Goal: Information Seeking & Learning: Learn about a topic

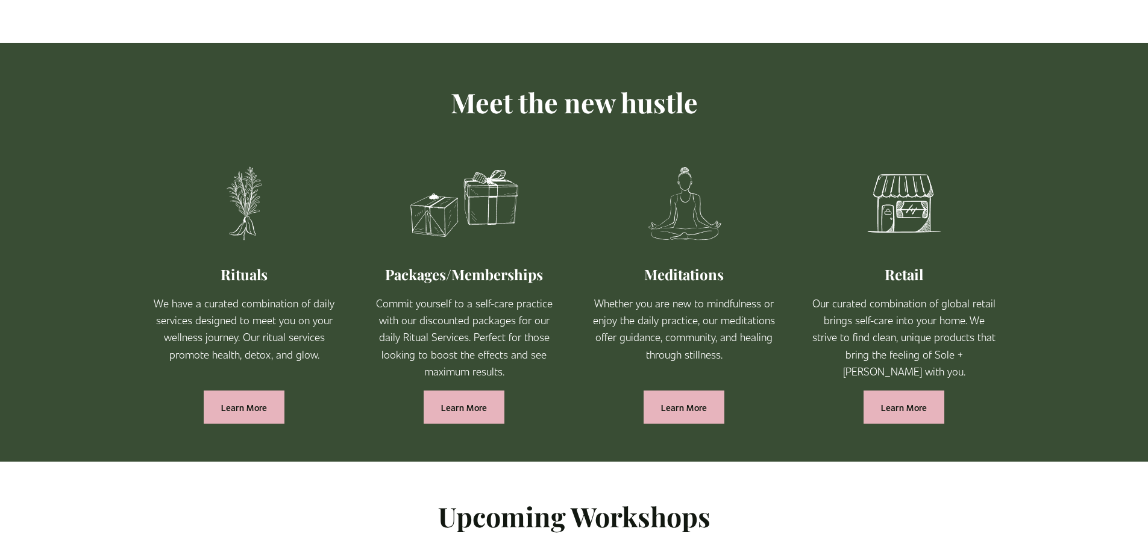
scroll to position [709, 0]
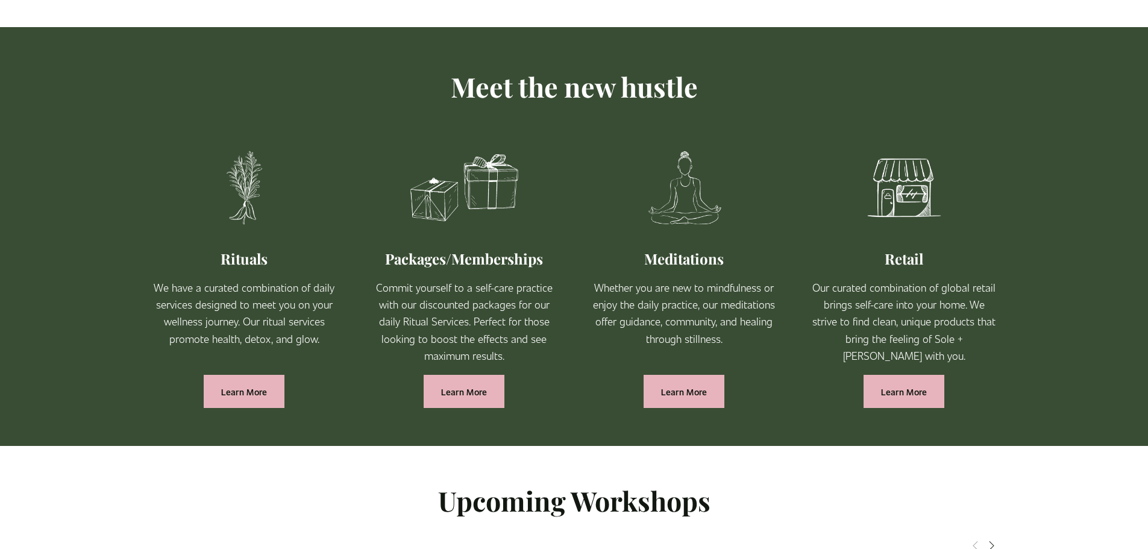
click at [1125, 228] on div "Meet the new hustle Rituals We have a curated combination of daily services des…" at bounding box center [574, 236] width 1148 height 419
click at [913, 394] on link "Learn More" at bounding box center [904, 391] width 81 height 33
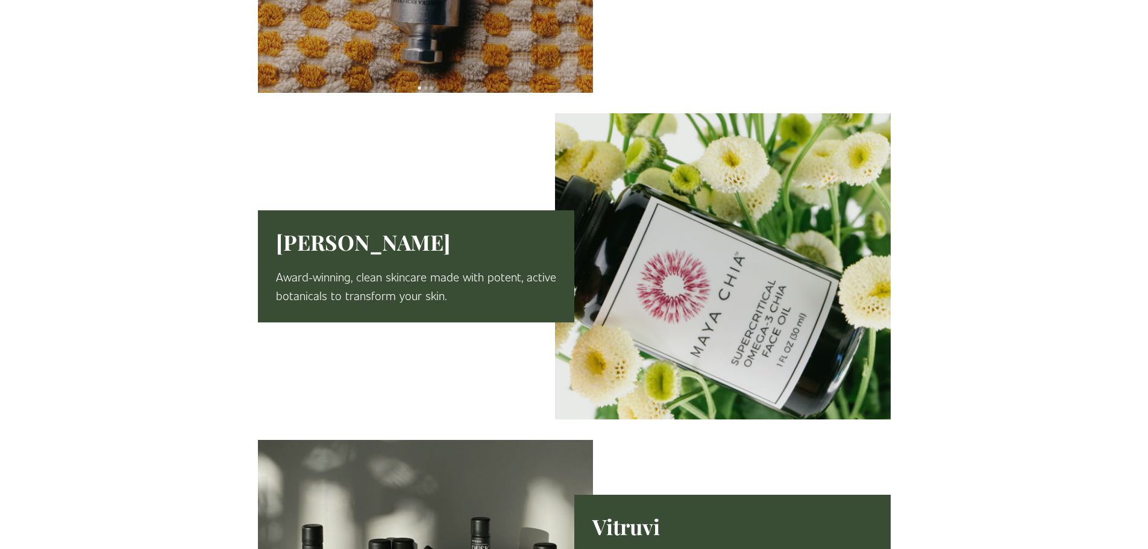
scroll to position [919, 0]
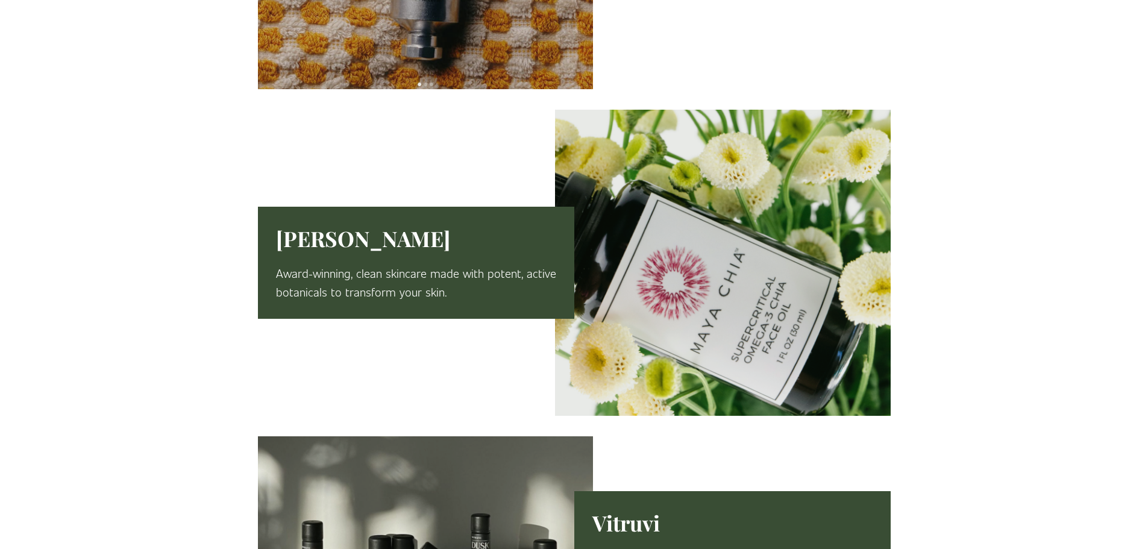
drag, startPoint x: 1137, startPoint y: 210, endPoint x: 1136, endPoint y: 216, distance: 6.3
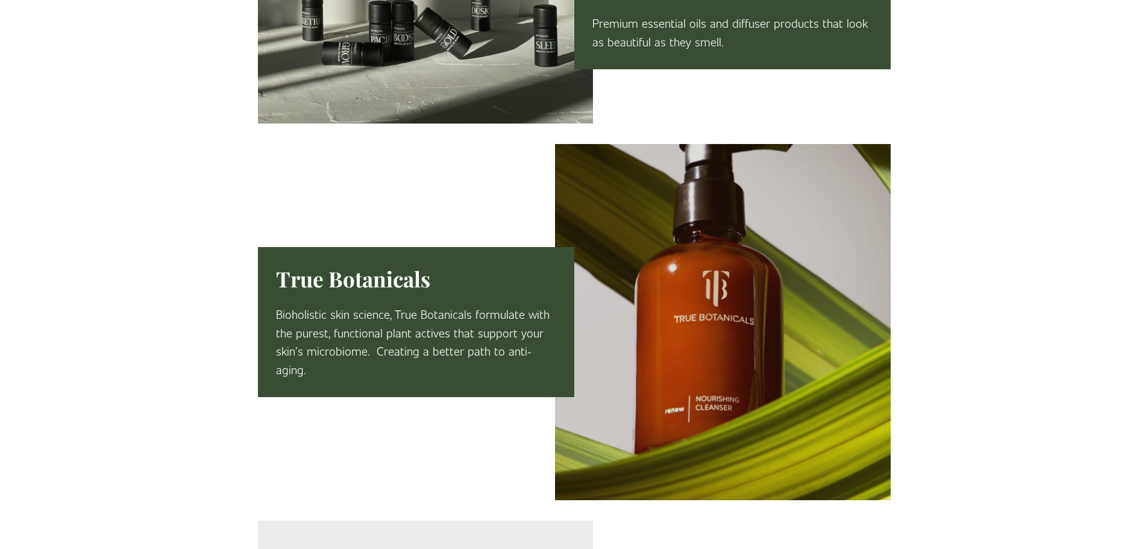
scroll to position [1489, 0]
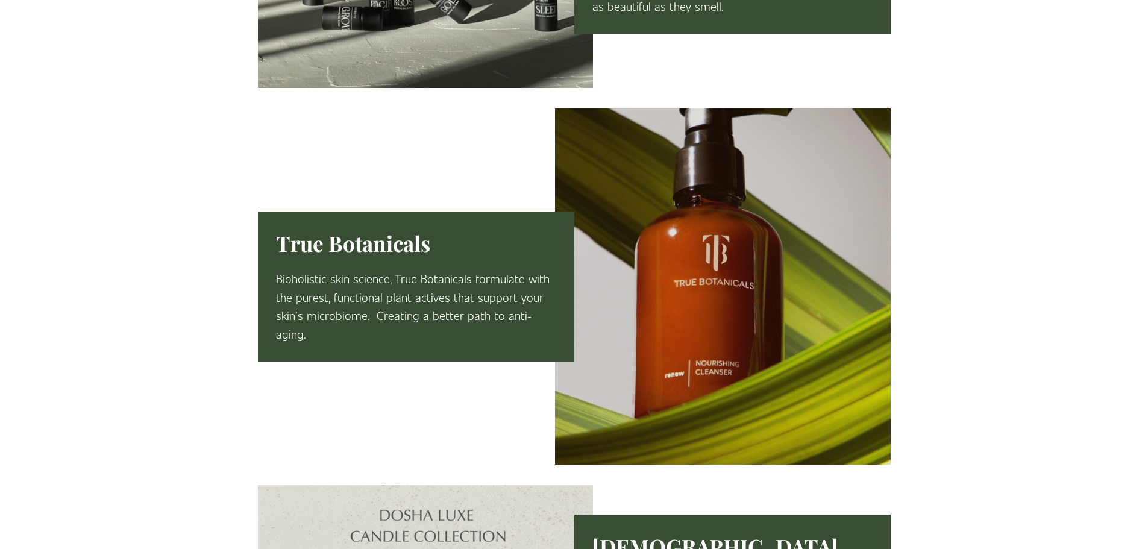
click at [1136, 309] on div at bounding box center [574, 113] width 1148 height 2480
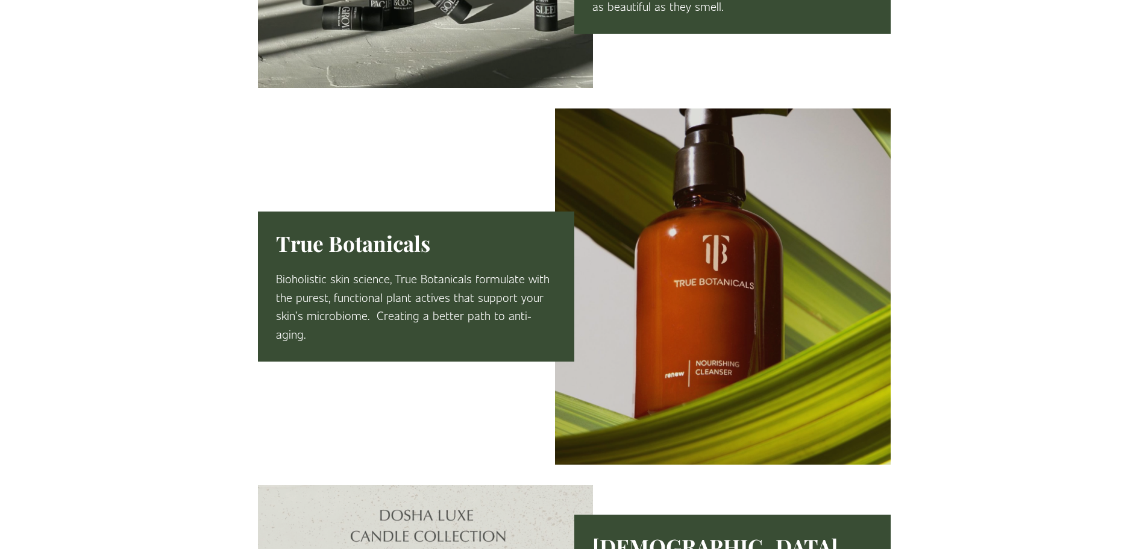
click at [1136, 309] on div at bounding box center [574, 113] width 1148 height 2480
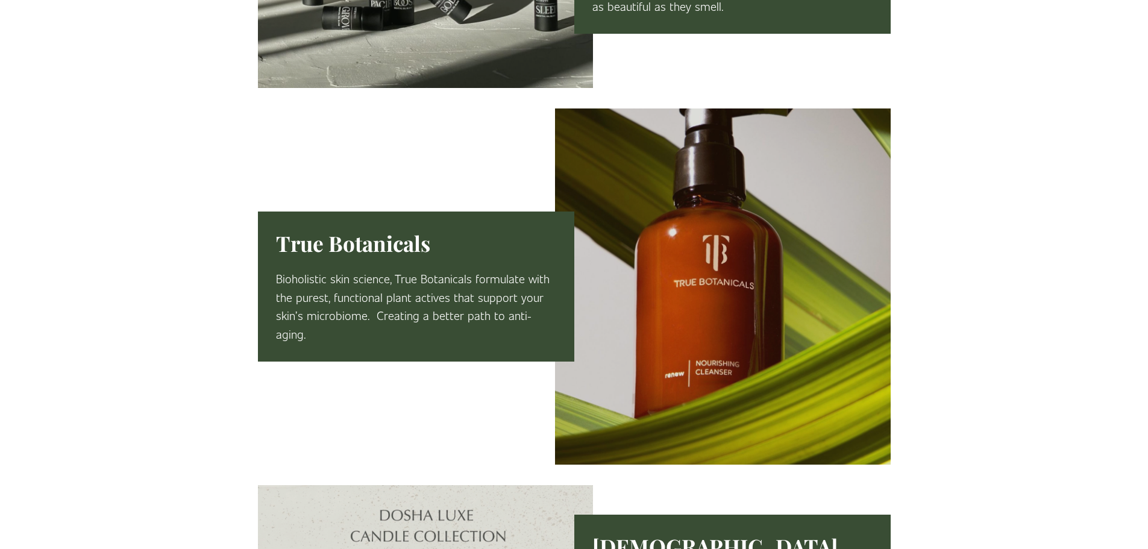
click at [1136, 309] on div at bounding box center [574, 113] width 1148 height 2480
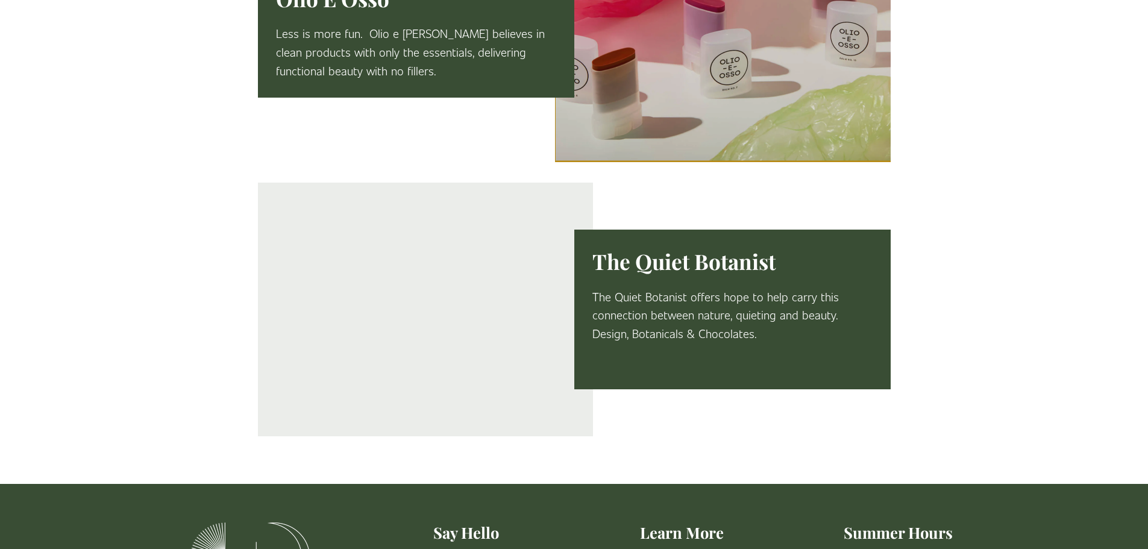
scroll to position [2409, 0]
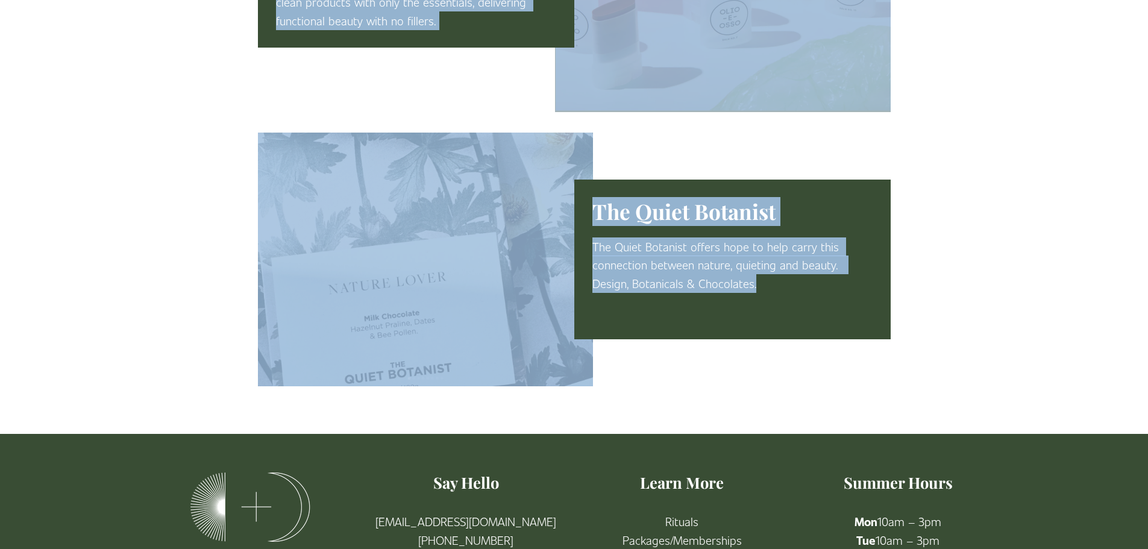
drag, startPoint x: 1114, startPoint y: 439, endPoint x: 1114, endPoint y: 389, distance: 50.0
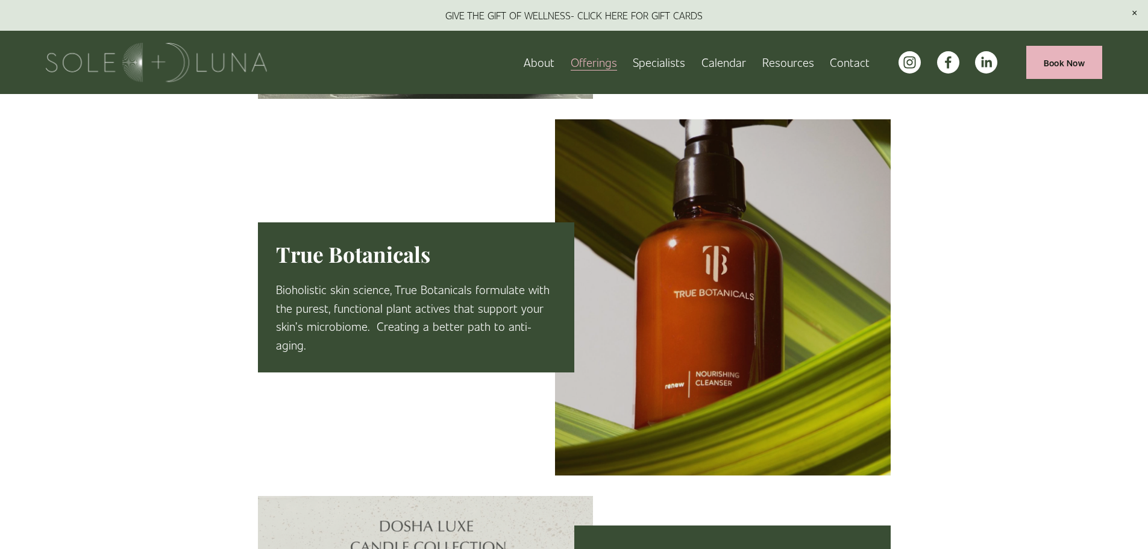
scroll to position [1471, 0]
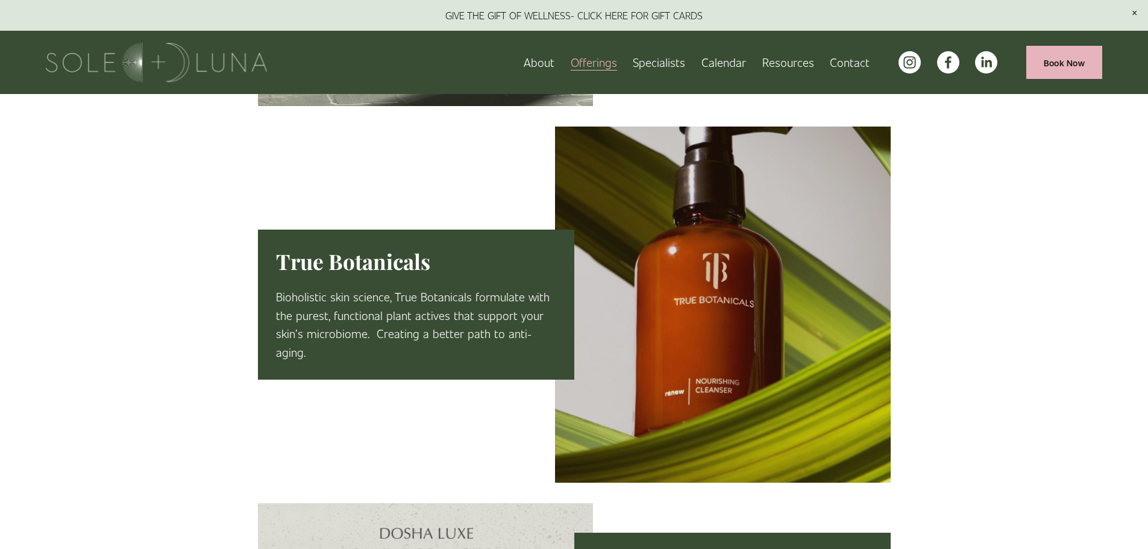
click at [734, 321] on div at bounding box center [723, 305] width 336 height 357
click at [392, 312] on p "Bioholistic skin science, True Botanicals formulate with the purest, functional…" at bounding box center [416, 325] width 280 height 74
click at [542, 62] on link "About" at bounding box center [539, 62] width 31 height 21
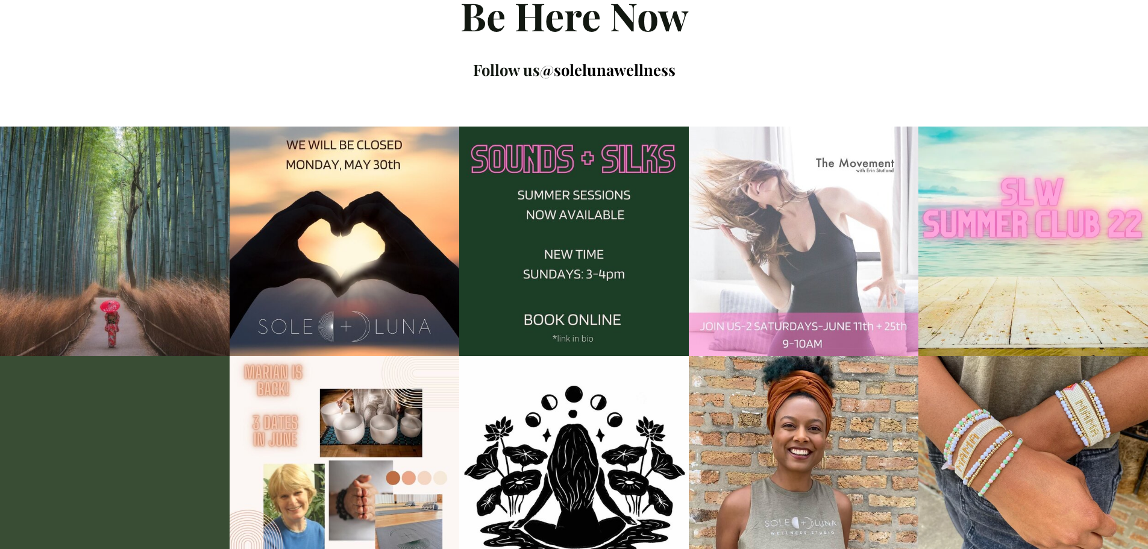
scroll to position [1532, 0]
